Goal: Task Accomplishment & Management: Manage account settings

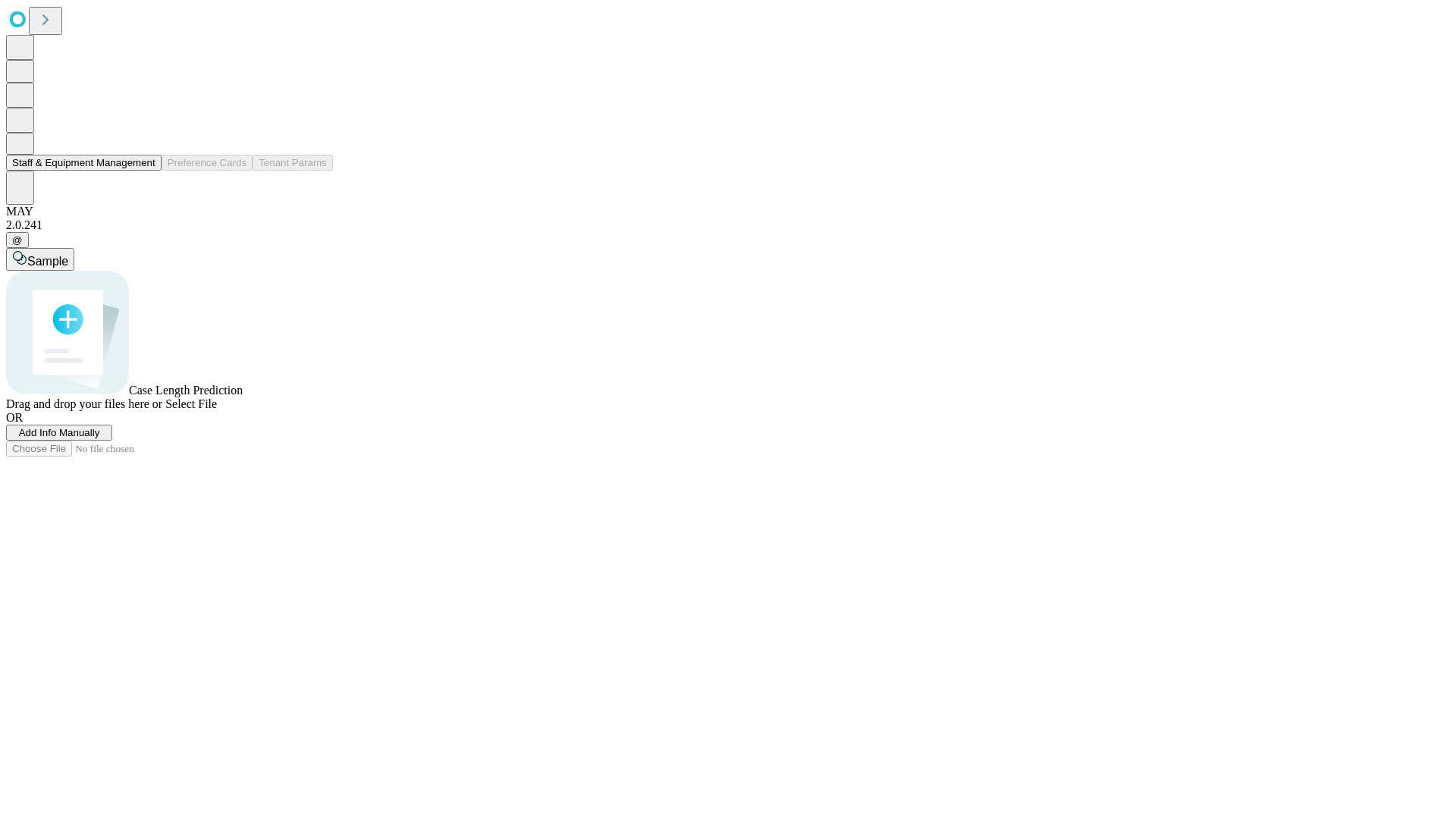
click at [145, 170] on button "Staff & Equipment Management" at bounding box center [84, 162] width 156 height 16
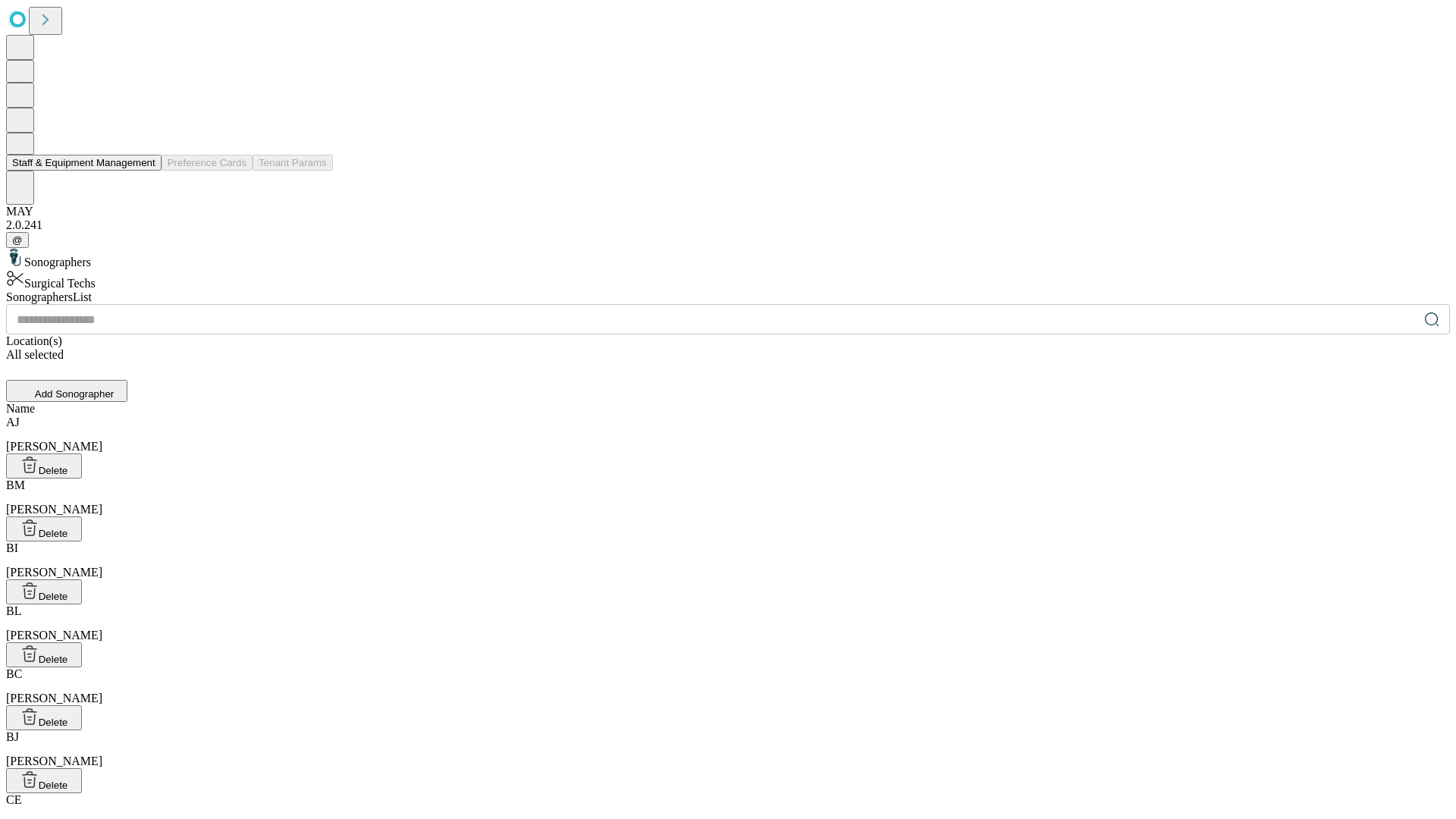
click at [145, 170] on button "Staff & Equipment Management" at bounding box center [84, 162] width 156 height 16
